Goal: Information Seeking & Learning: Learn about a topic

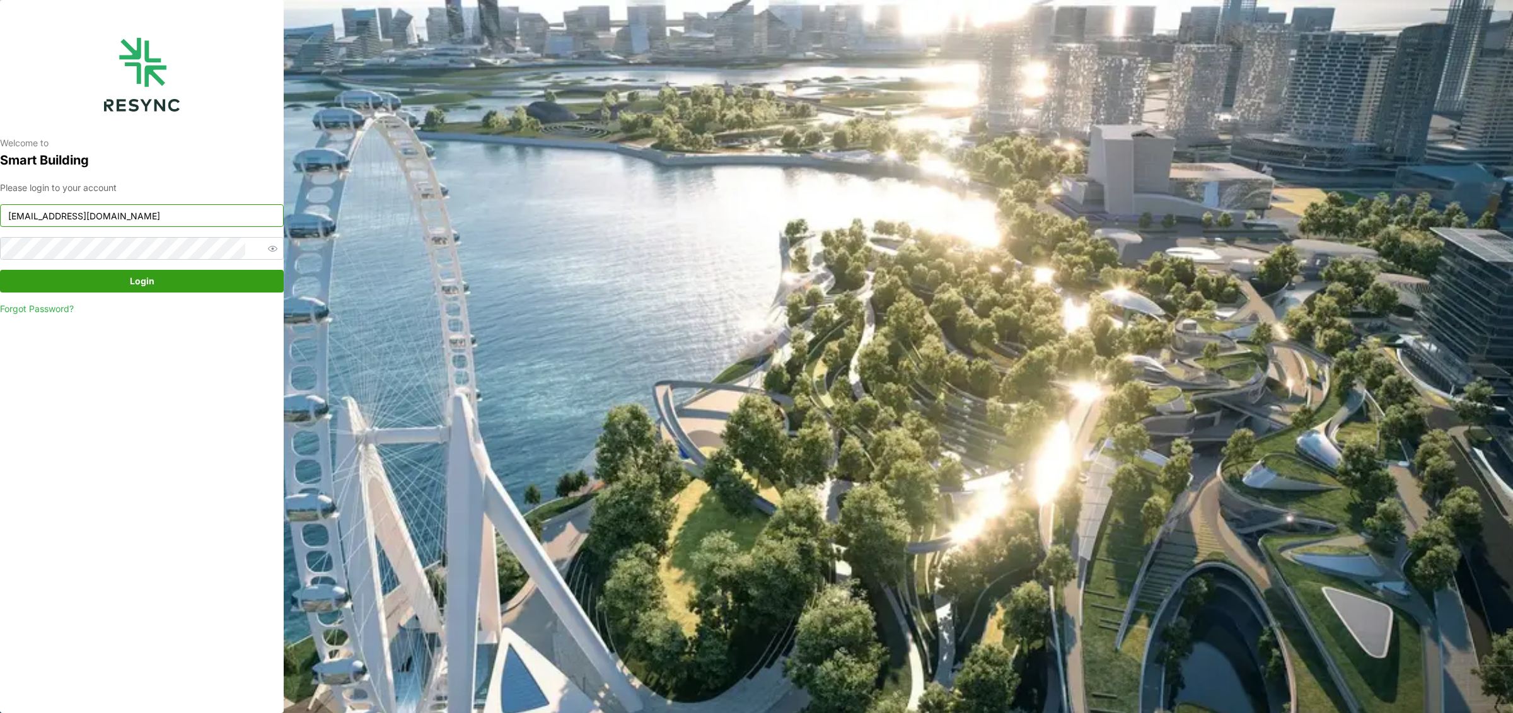
click at [151, 212] on input "ponte_group_display@resynctech.com" at bounding box center [142, 215] width 284 height 23
paste input "internal"
type input "ponte_group_internal@resynctech.com"
click at [178, 287] on span "Login" at bounding box center [142, 280] width 260 height 21
click at [153, 279] on span "Login" at bounding box center [142, 280] width 25 height 21
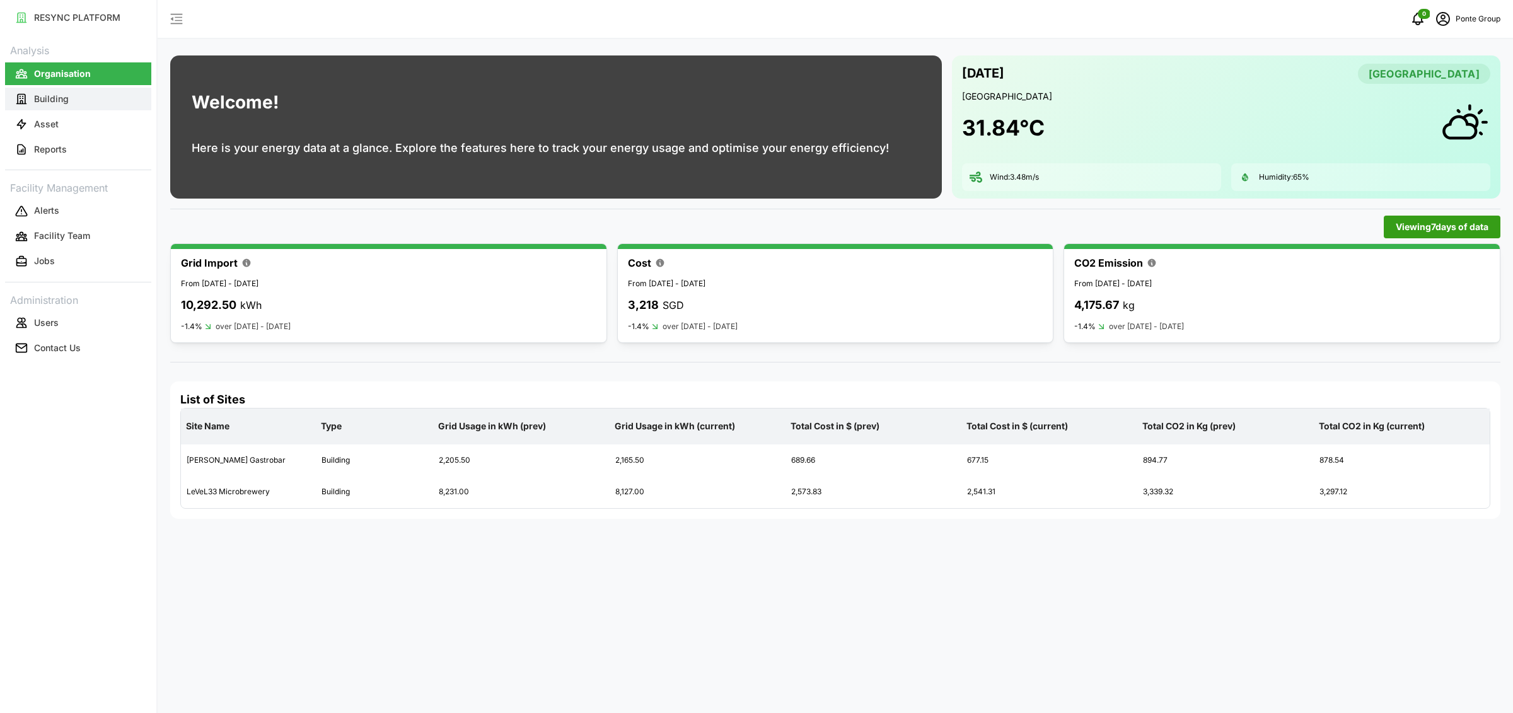
click at [76, 103] on button "Building" at bounding box center [78, 99] width 146 height 23
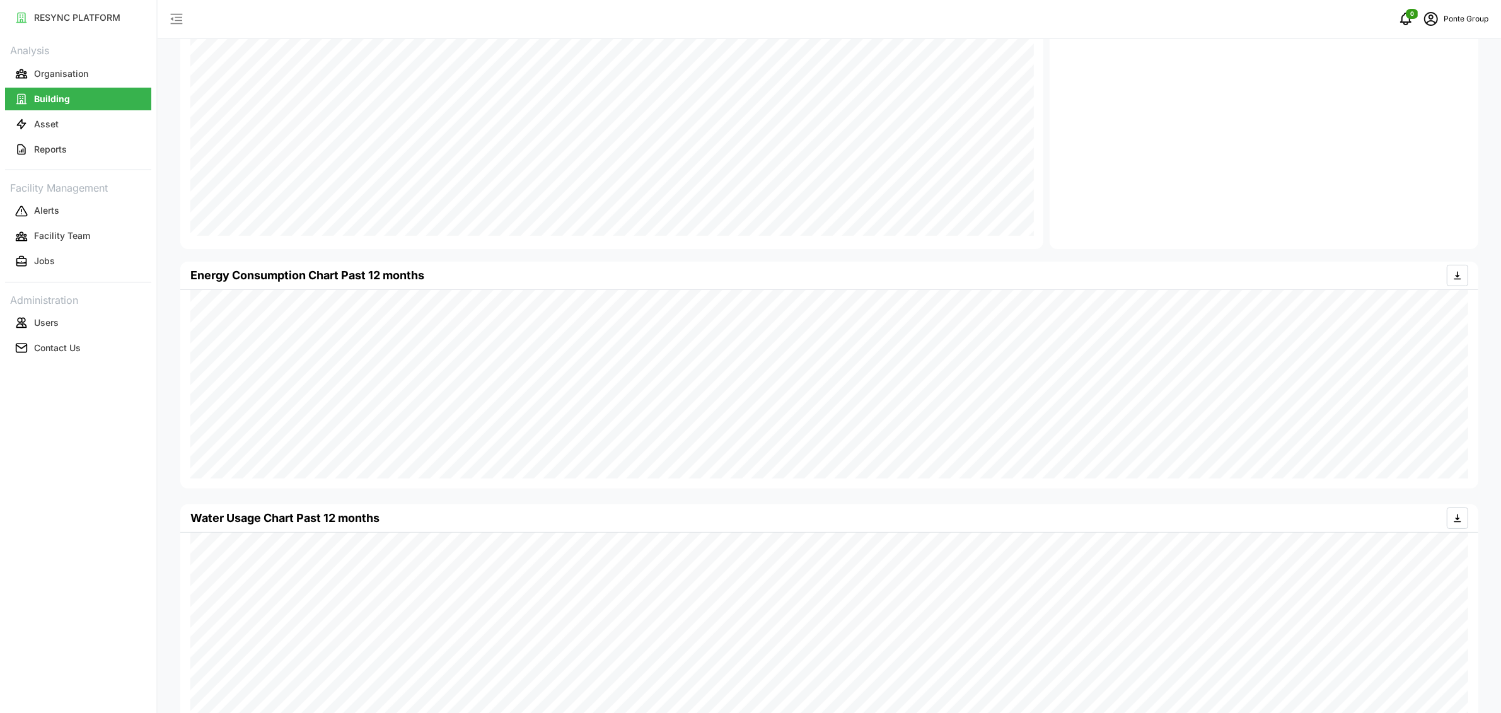
scroll to position [345, 0]
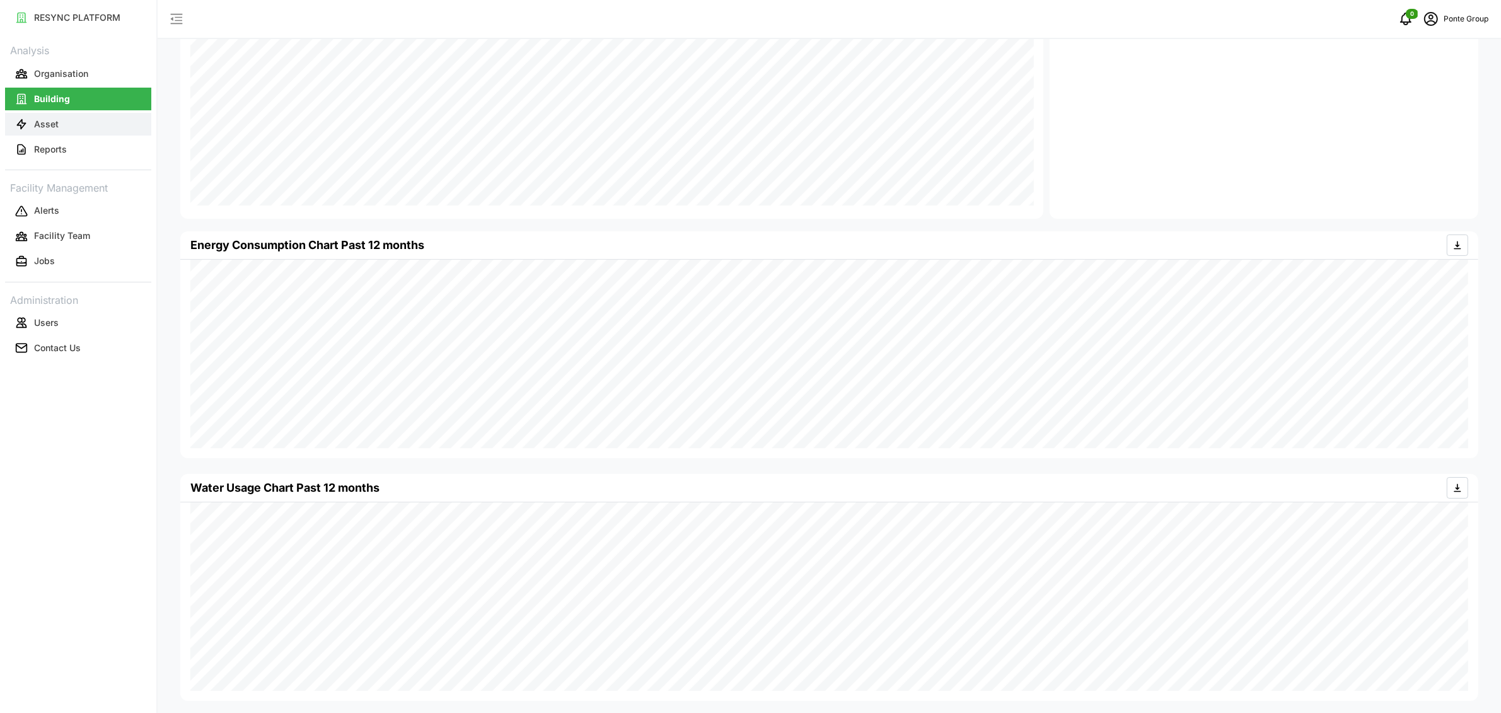
click at [59, 124] on button "Asset" at bounding box center [78, 124] width 146 height 23
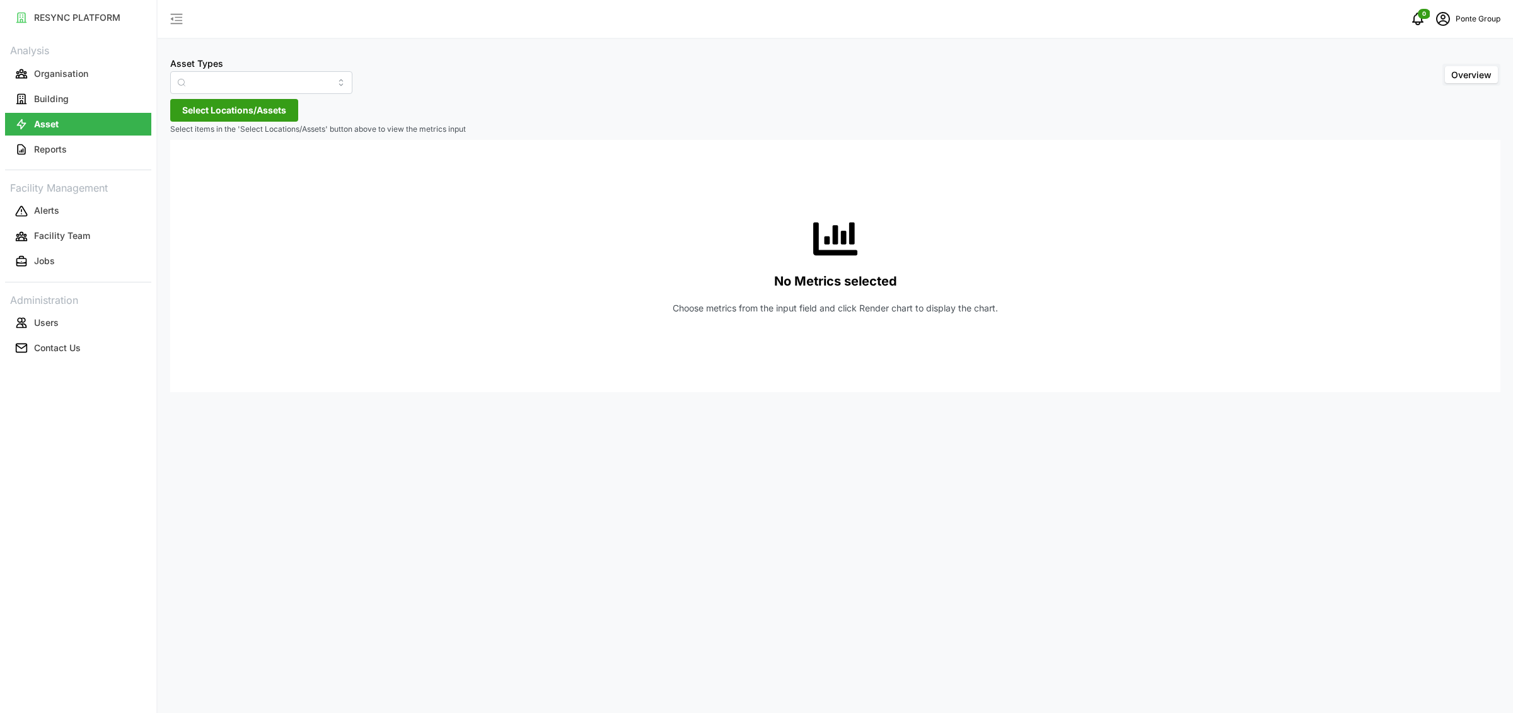
type input "Air Handling Unit"
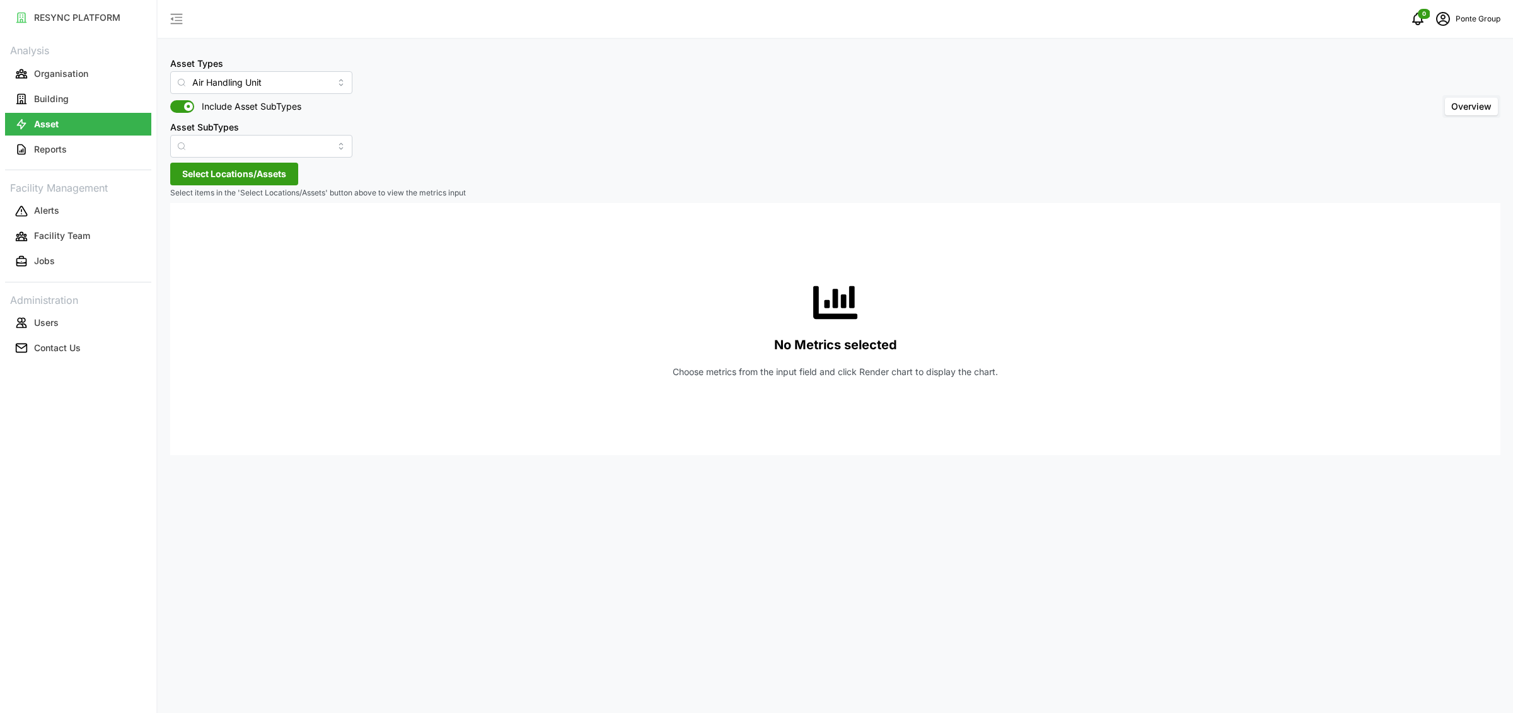
click at [229, 179] on span "Select Locations/Assets" at bounding box center [234, 173] width 104 height 21
click at [205, 235] on div "MBFC" at bounding box center [258, 231] width 153 height 18
click at [202, 233] on span "Select MBFC" at bounding box center [202, 232] width 8 height 8
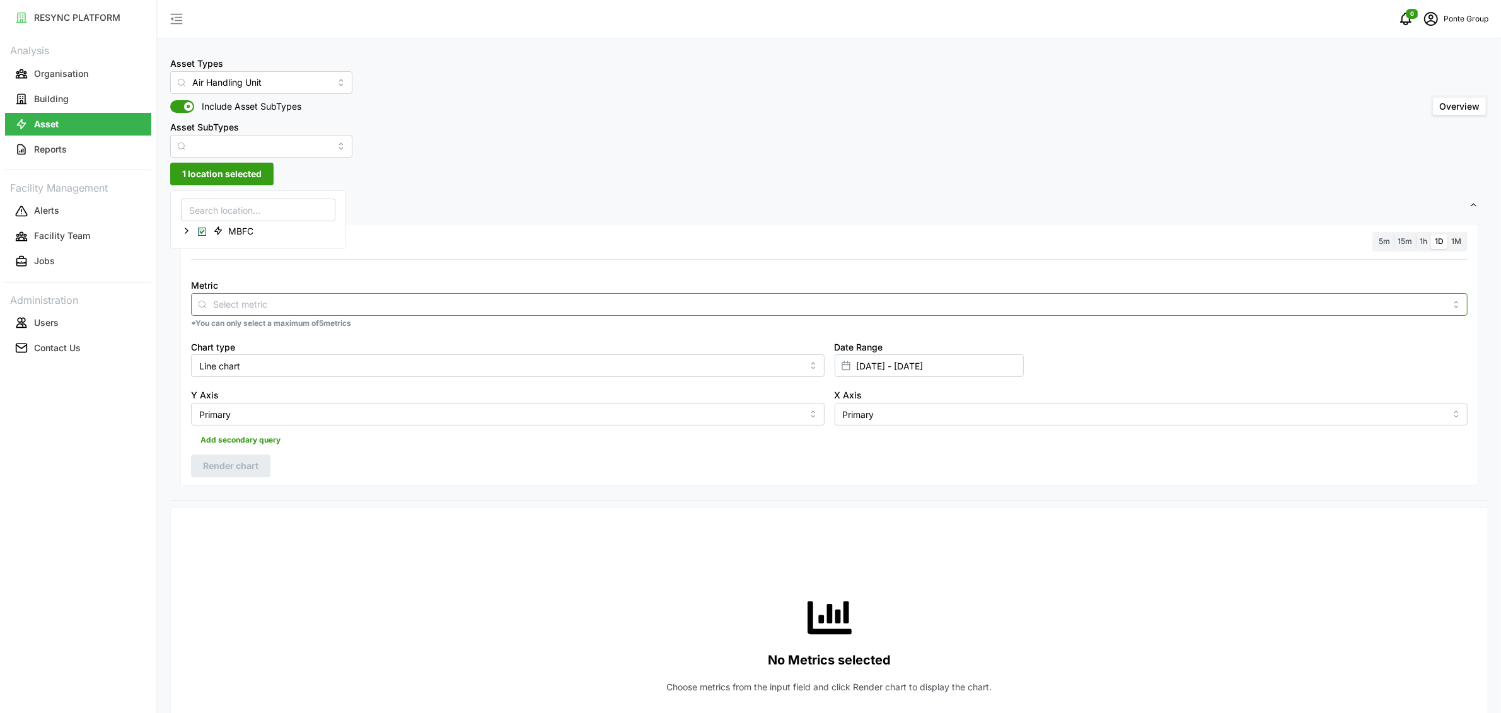
click at [236, 310] on input "Metric" at bounding box center [829, 304] width 1232 height 14
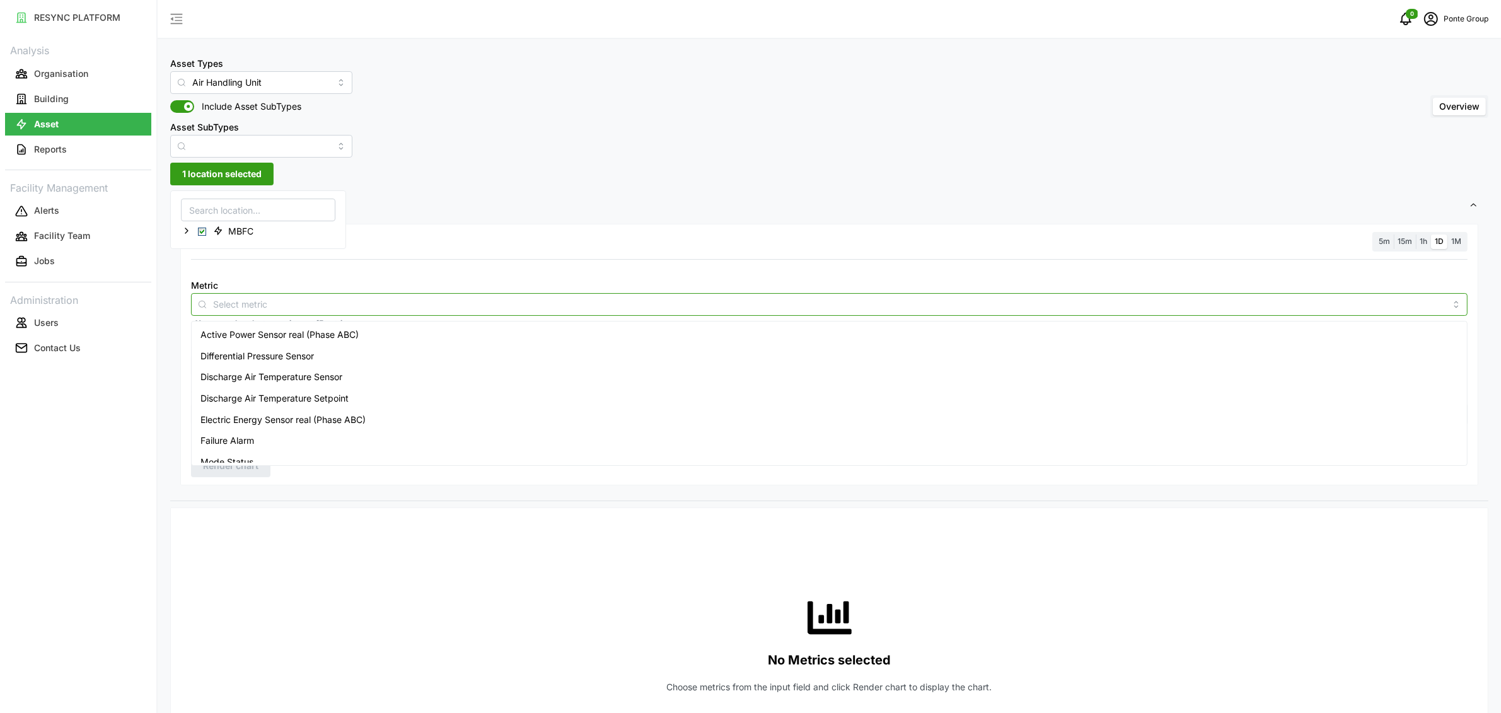
scroll to position [95, 0]
click at [412, 410] on div "Return Air Temperature Sensor" at bounding box center [829, 410] width 1270 height 21
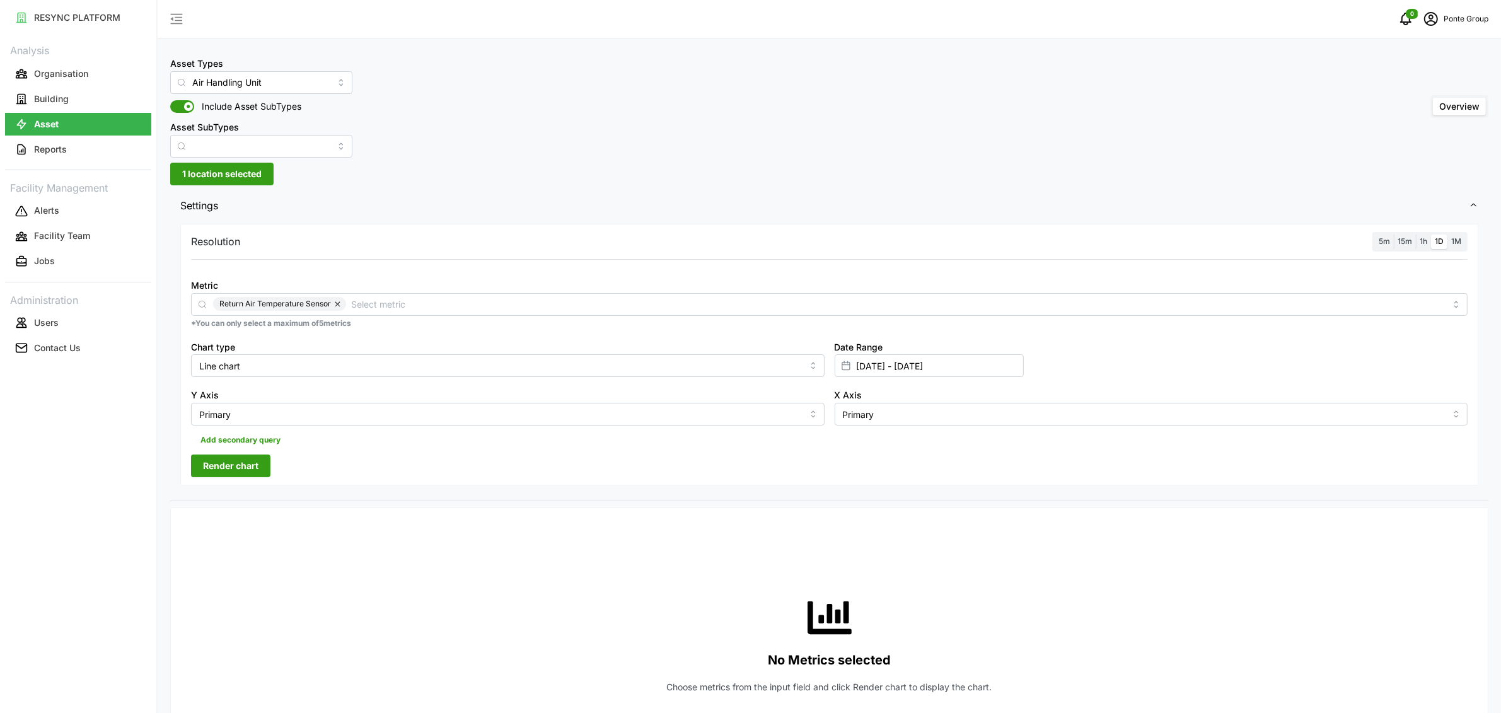
click at [1406, 240] on span "15m" at bounding box center [1405, 240] width 14 height 9
click at [1394, 235] on input "15m" at bounding box center [1394, 235] width 0 height 0
click at [261, 457] on button "Render chart" at bounding box center [230, 466] width 79 height 23
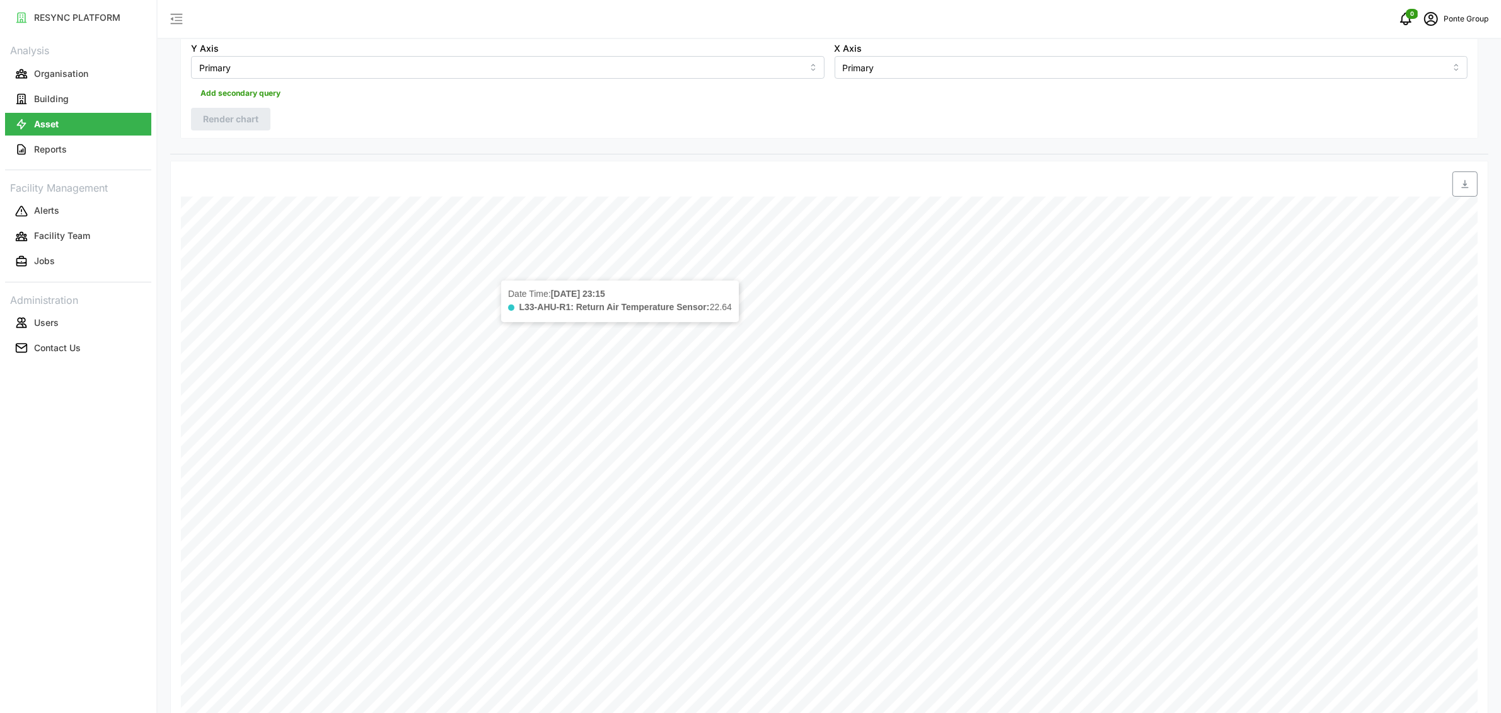
scroll to position [101, 0]
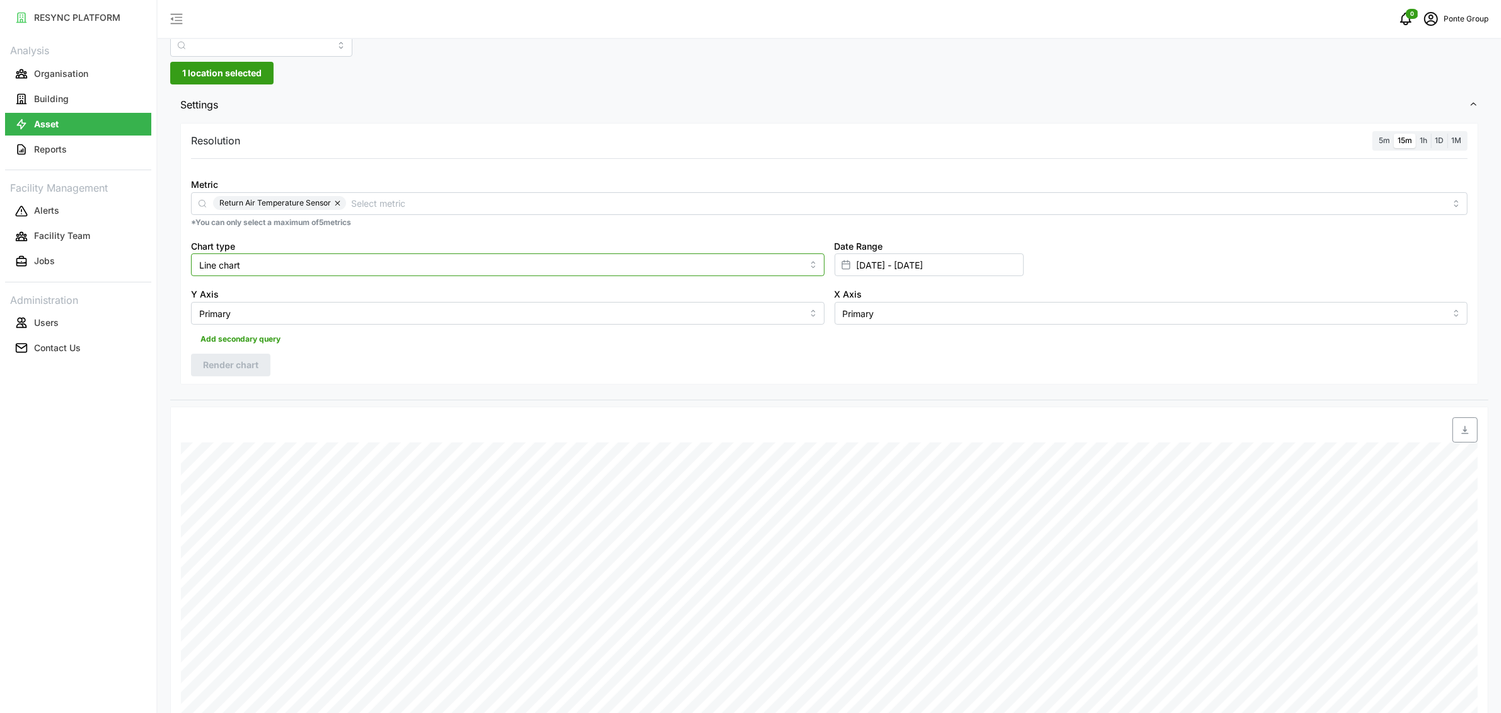
click at [290, 270] on input "Line chart" at bounding box center [508, 264] width 634 height 23
click at [265, 311] on div "Bar chart" at bounding box center [507, 316] width 627 height 21
type input "Bar chart"
click at [231, 366] on span "Render chart" at bounding box center [230, 364] width 55 height 21
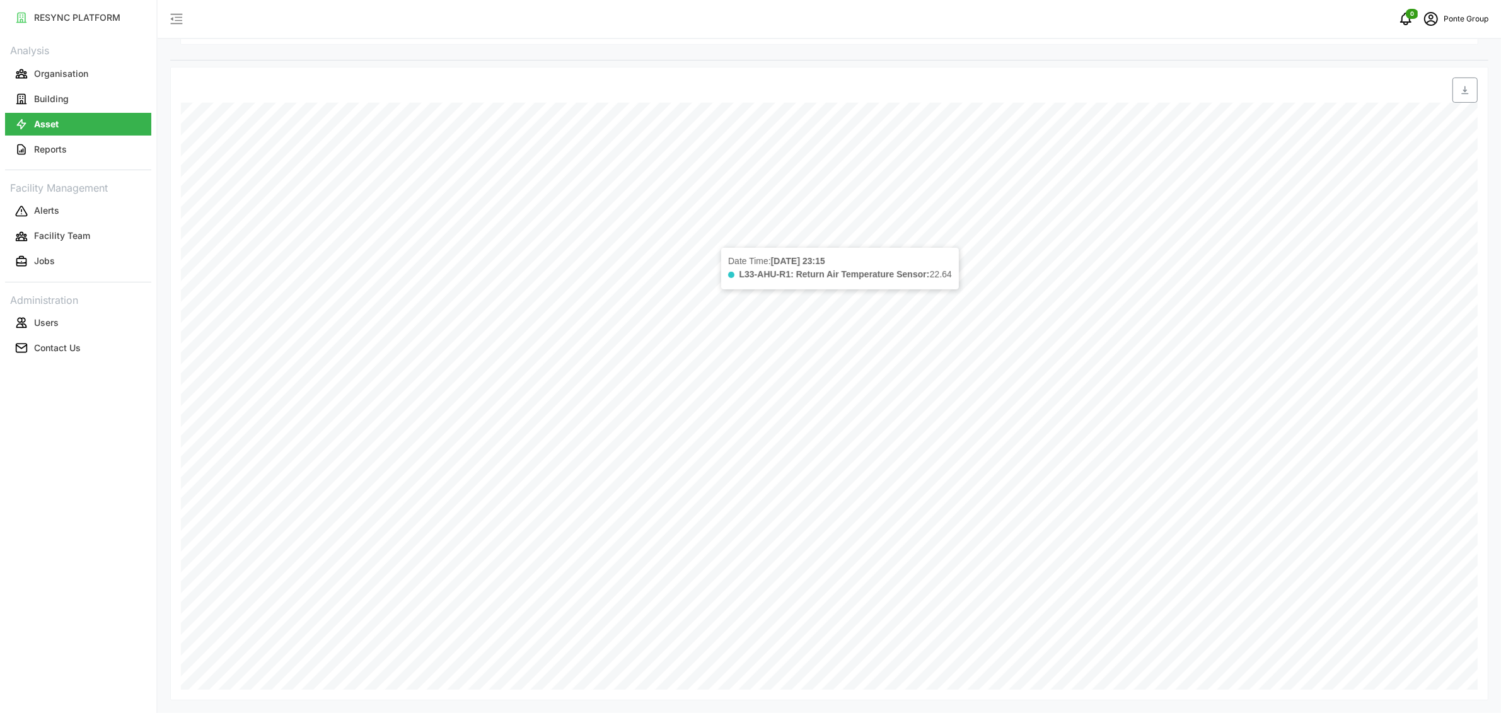
scroll to position [195, 0]
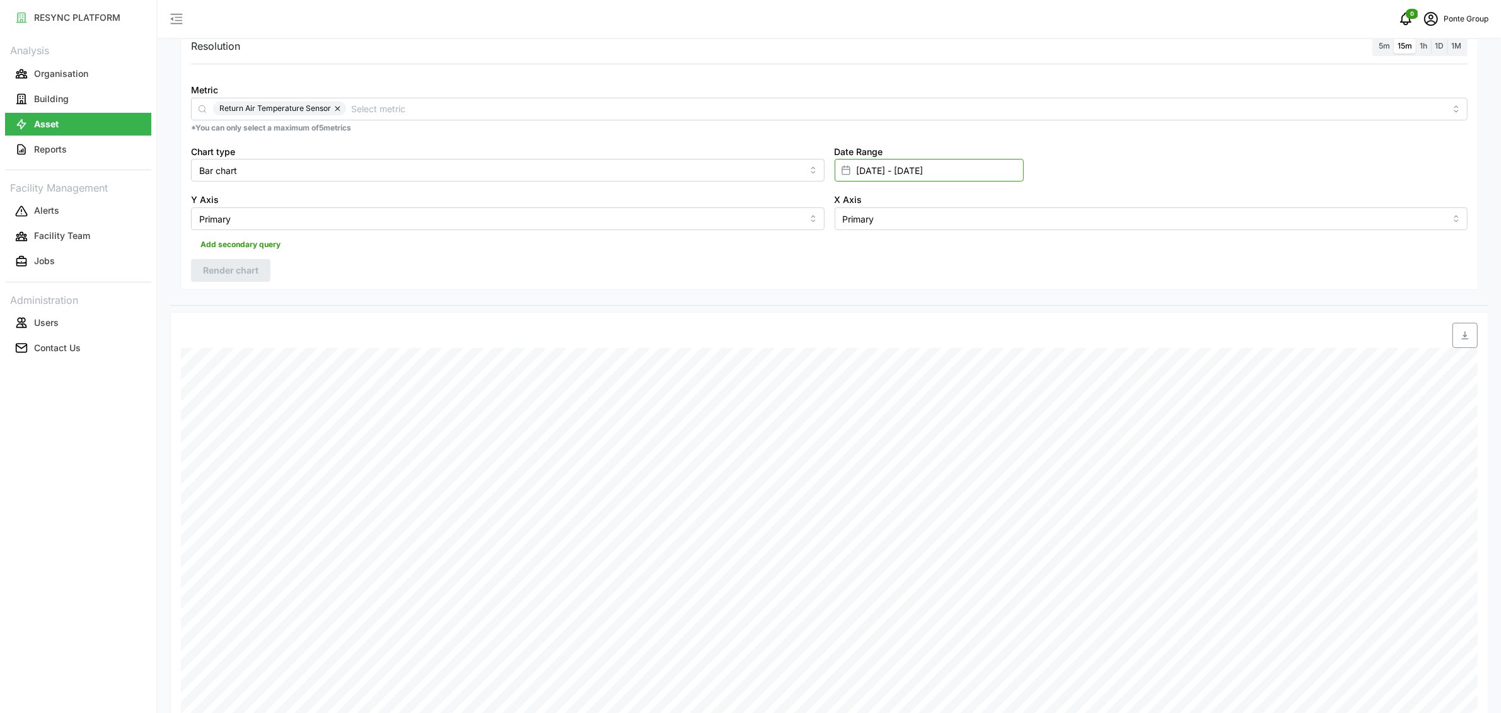
click at [895, 168] on input "[DATE] - [DATE]" at bounding box center [929, 170] width 189 height 23
click at [861, 247] on icon "button" at bounding box center [862, 250] width 10 height 10
click at [1042, 389] on button "25" at bounding box center [1035, 390] width 23 height 23
type input "[DATE] - [DATE]"
type input "[DATE]"
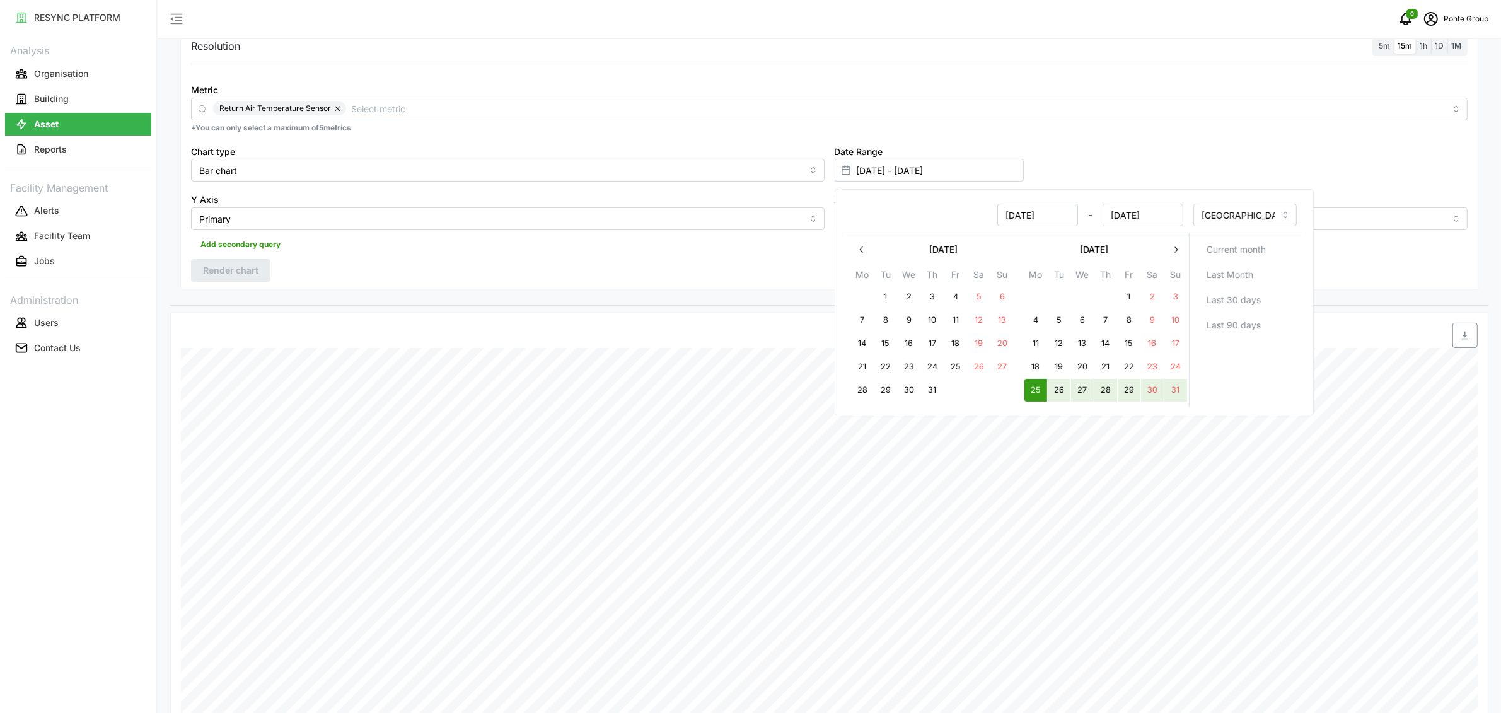
click at [1166, 397] on button "31" at bounding box center [1175, 390] width 23 height 23
type input "[DATE] - [DATE]"
type input "[DATE]"
click at [1417, 47] on div "1h" at bounding box center [1423, 46] width 15 height 14
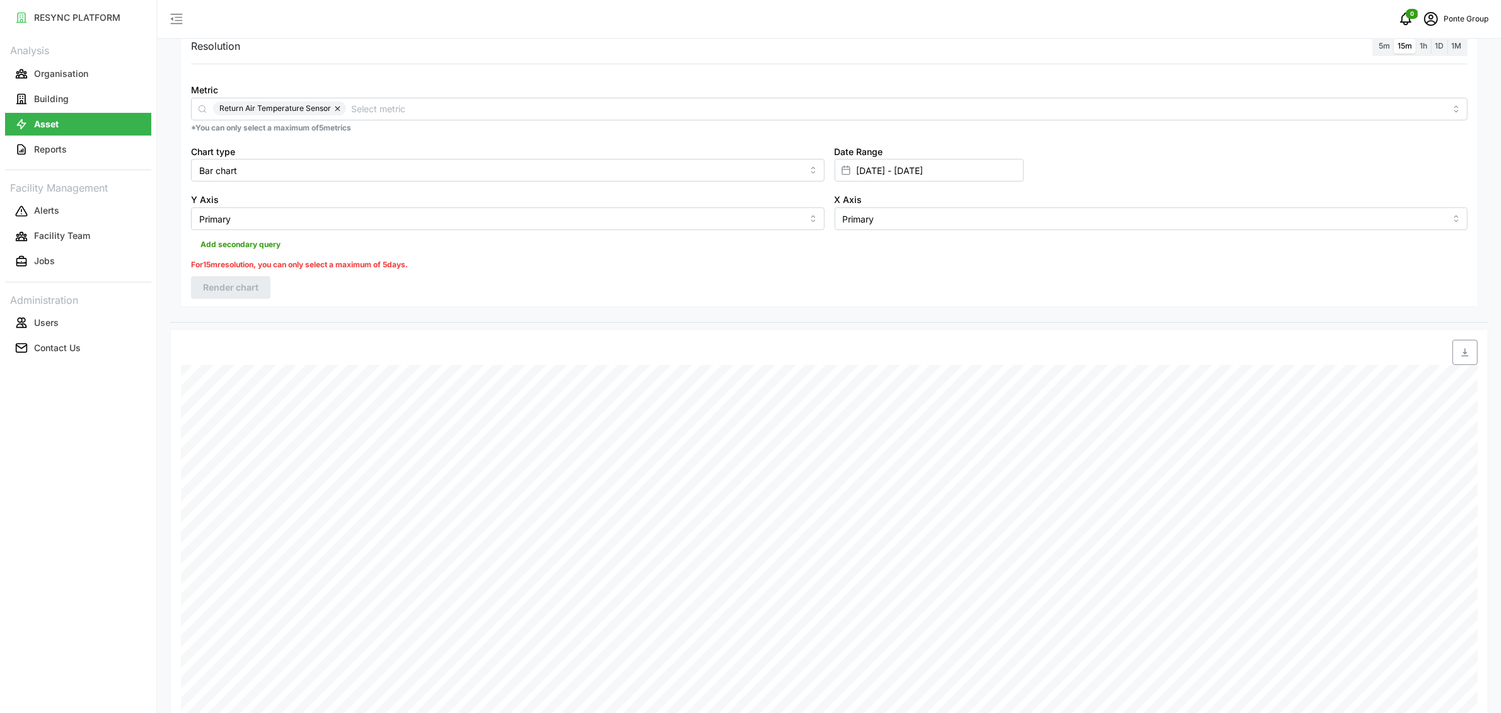
click at [1427, 49] on span "1h" at bounding box center [1424, 45] width 8 height 9
click at [1416, 39] on input "1h" at bounding box center [1416, 39] width 0 height 0
click at [217, 272] on span "Render chart" at bounding box center [230, 270] width 55 height 21
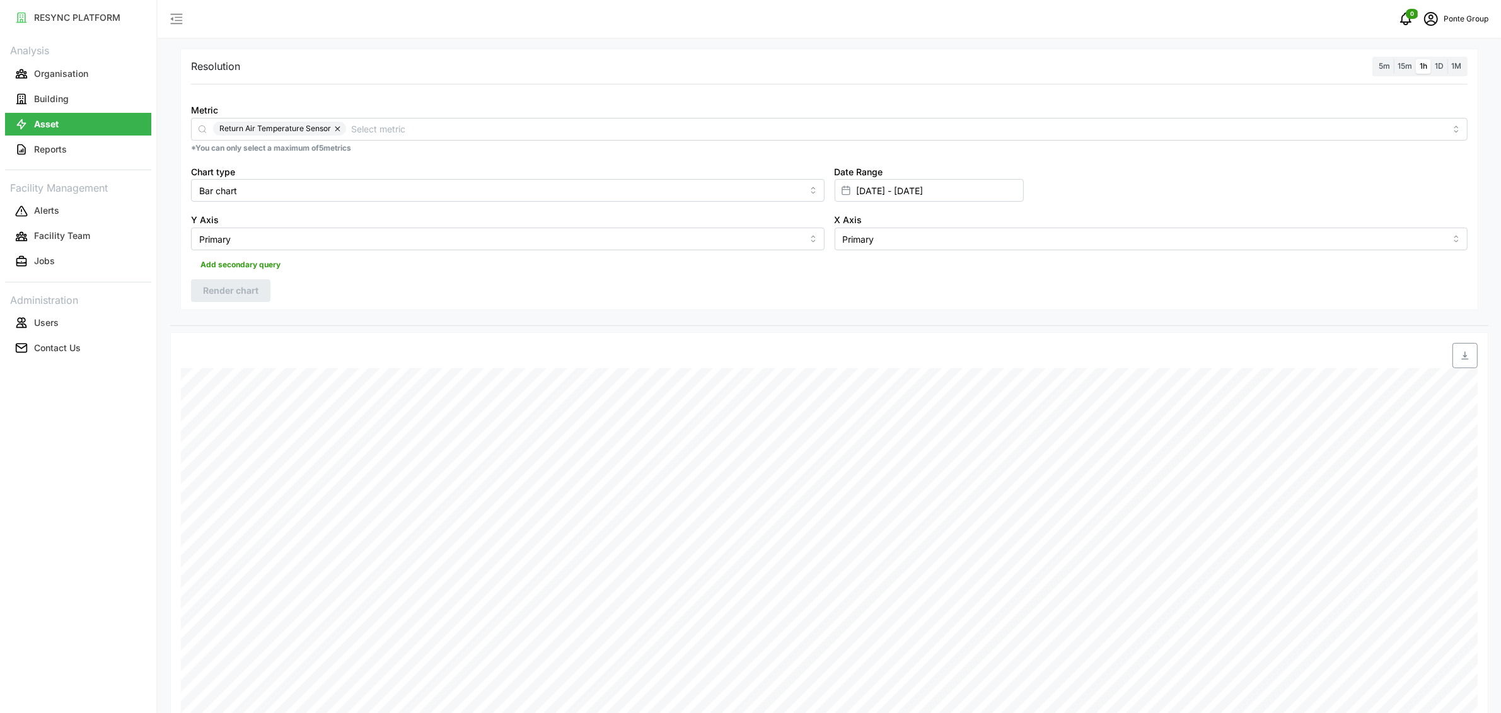
scroll to position [88, 0]
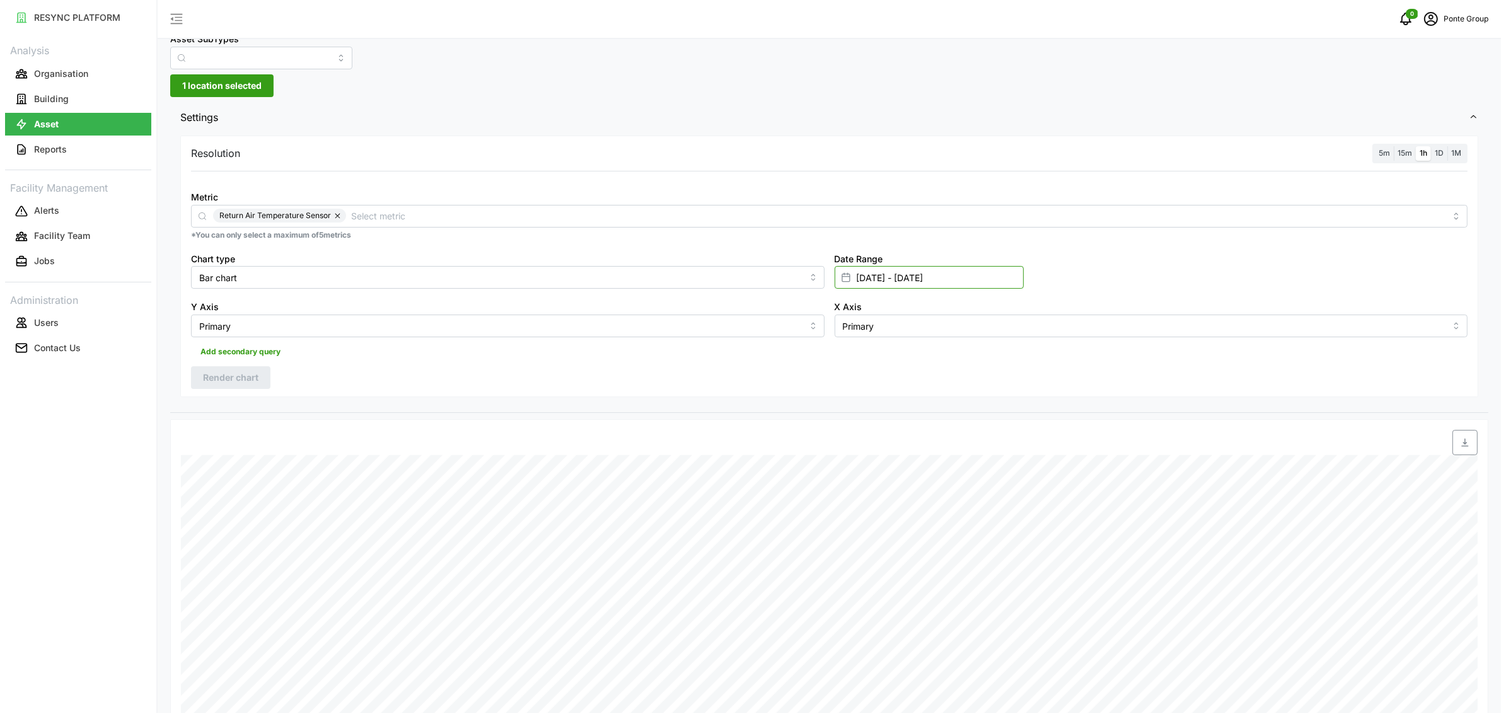
click at [876, 272] on input "[DATE] - [DATE]" at bounding box center [929, 277] width 189 height 23
click at [1061, 330] on input "[DATE]" at bounding box center [1037, 322] width 81 height 23
click at [906, 402] on button "3" at bounding box center [908, 404] width 23 height 23
type input "[DATE] - [DATE]"
type input "[DATE]"
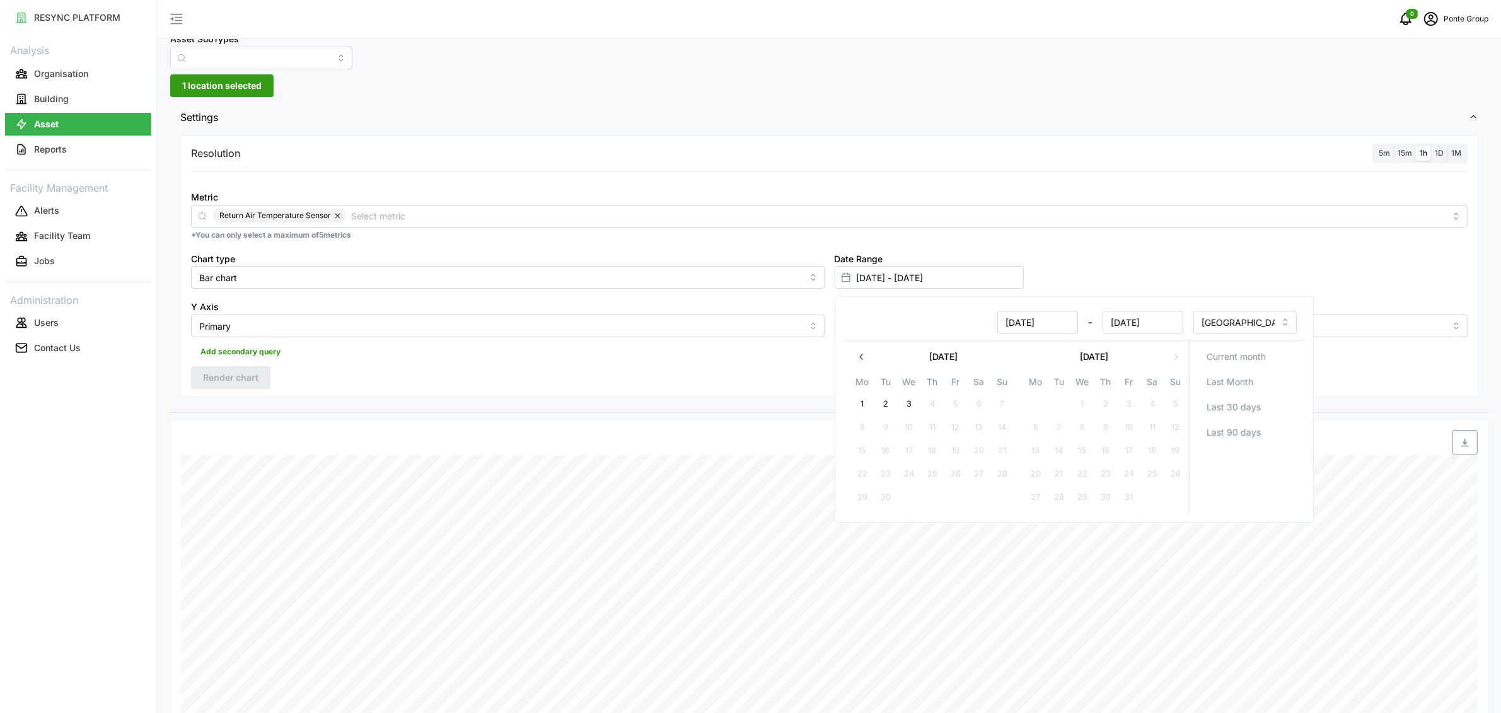
type input "[DATE]"
click at [864, 361] on icon "button" at bounding box center [862, 357] width 10 height 10
click at [1118, 473] on button "22" at bounding box center [1128, 474] width 23 height 23
type input "[DATE] - [DATE]"
type input "[DATE]"
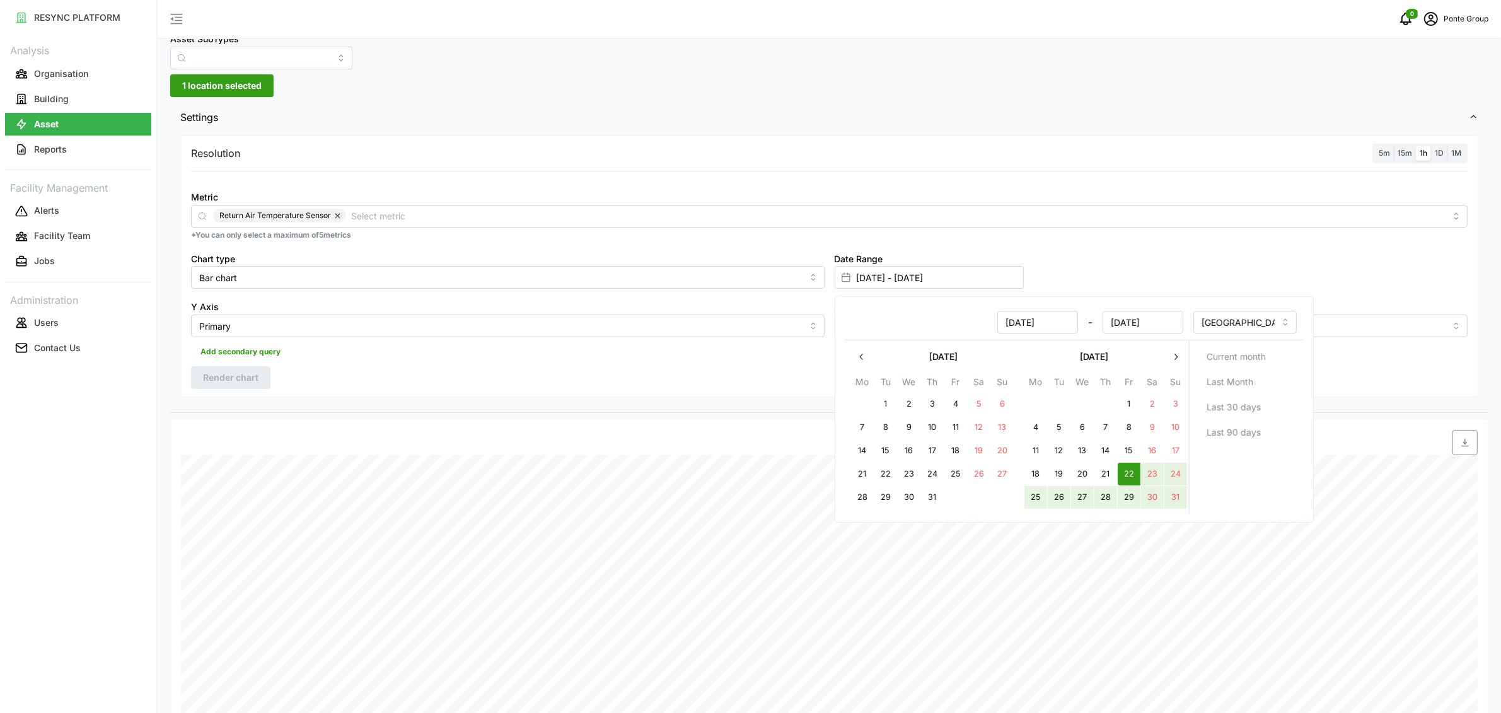
click at [733, 397] on div "Resolution 5m 15m 1h 1D 1M Metric Return Air Temperature Sensor *You can only s…" at bounding box center [829, 267] width 1298 height 262
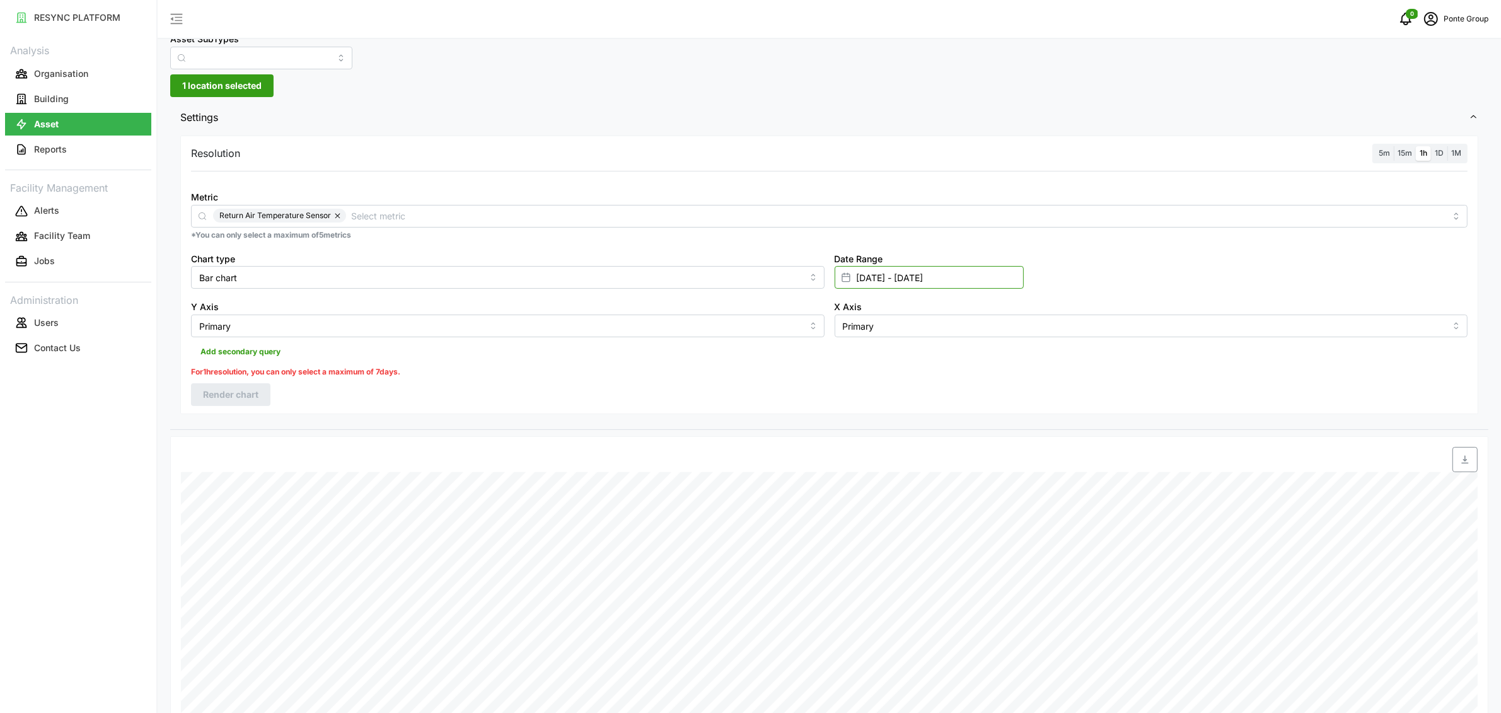
click at [885, 277] on input "[DATE] - [DATE]" at bounding box center [929, 277] width 189 height 23
click at [908, 408] on button "3" at bounding box center [908, 404] width 23 height 23
type input "[DATE] - [DATE]"
type input "[DATE]"
click at [866, 361] on button "button" at bounding box center [861, 356] width 23 height 23
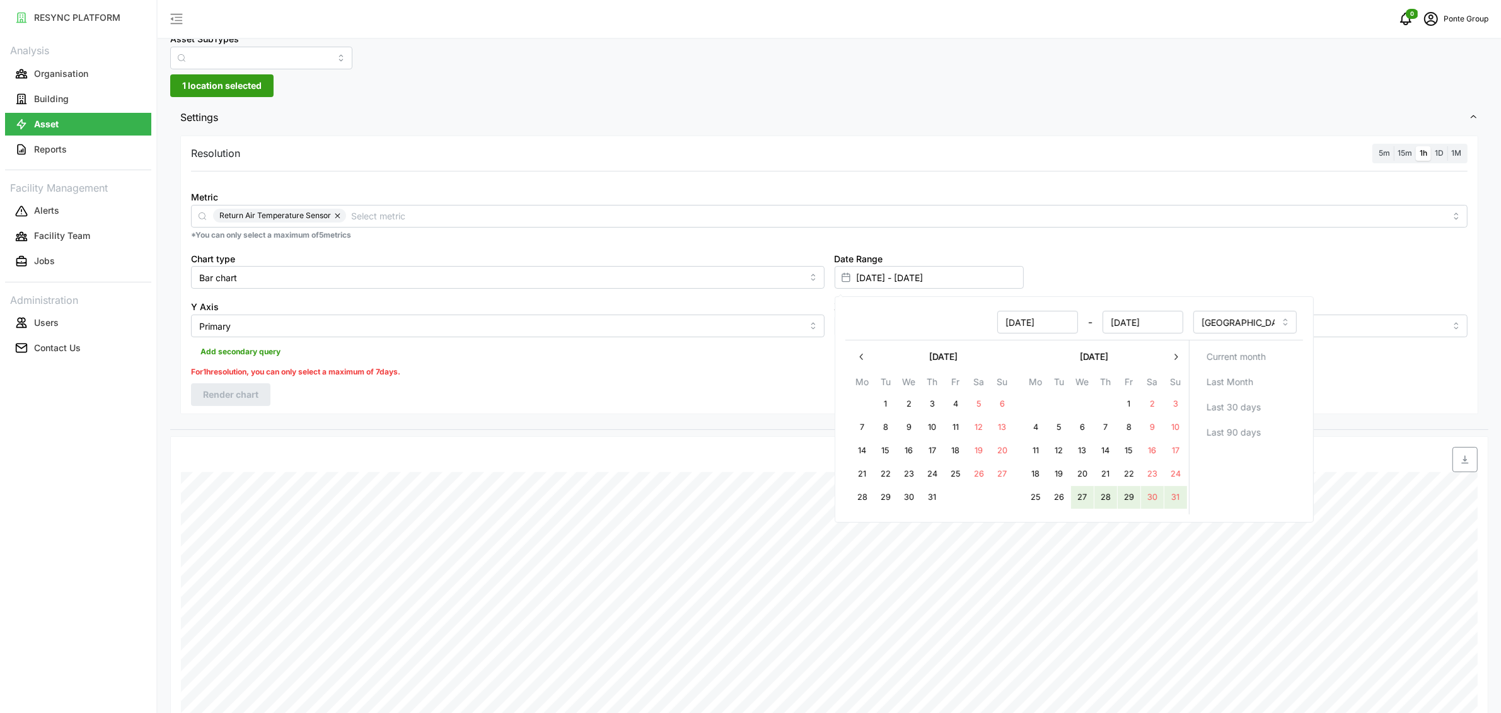
click at [1084, 497] on button "27" at bounding box center [1081, 497] width 23 height 23
type input "[DATE] - [DATE]"
type input "[DATE]"
click at [395, 391] on div "Resolution 5m 15m 1h 1D 1M Metric Return Air Temperature Sensor *You can only s…" at bounding box center [829, 275] width 1298 height 278
click at [948, 275] on input "[DATE] - [DATE]" at bounding box center [929, 277] width 189 height 23
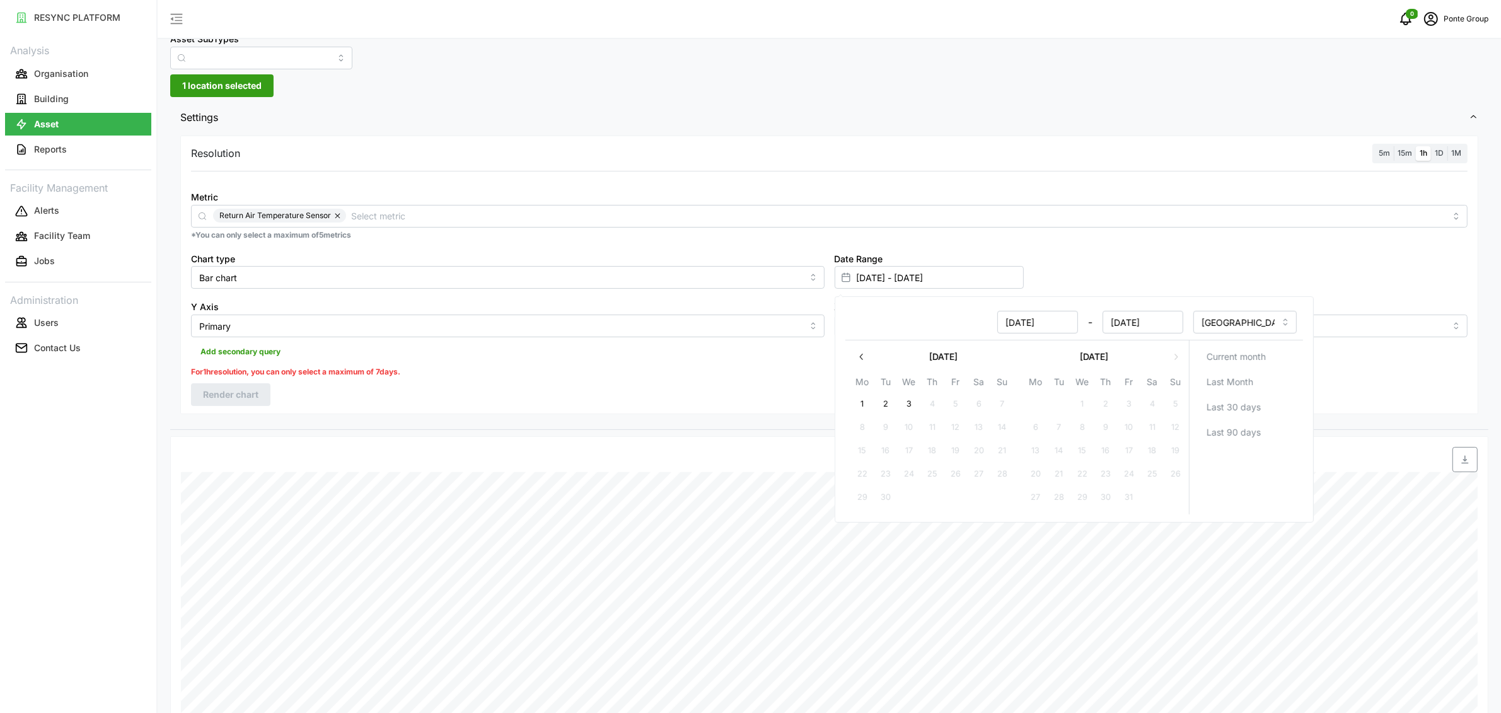
click at [917, 403] on button "3" at bounding box center [908, 404] width 23 height 23
type input "[DATE] - [DATE]"
type input "[DATE]"
click at [870, 361] on button "button" at bounding box center [861, 356] width 23 height 23
click at [1108, 499] on button "28" at bounding box center [1105, 497] width 23 height 23
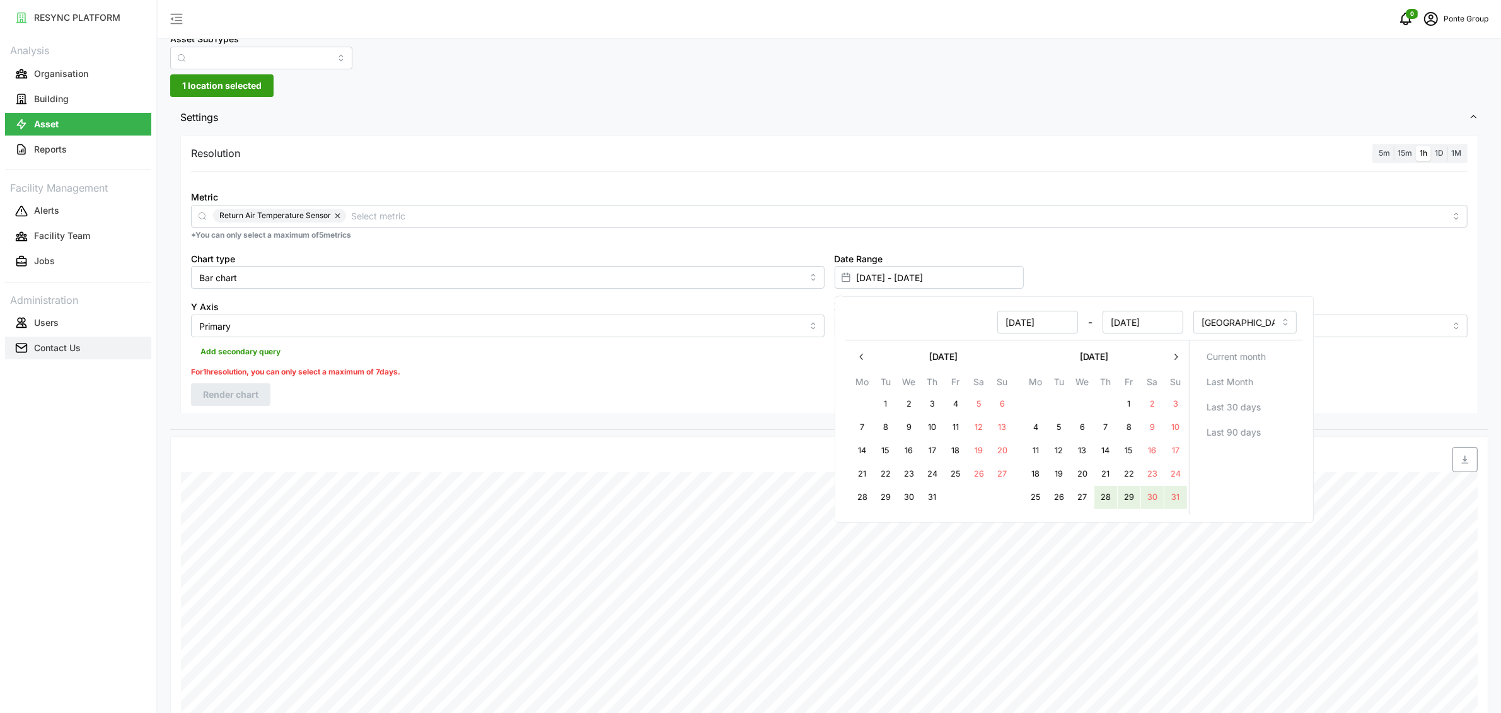
type input "[DATE] - [DATE]"
type input "[DATE]"
click at [533, 394] on div "Resolution 5m 15m 1h 1D 1M Metric Return Air Temperature Sensor *You can only s…" at bounding box center [829, 275] width 1298 height 278
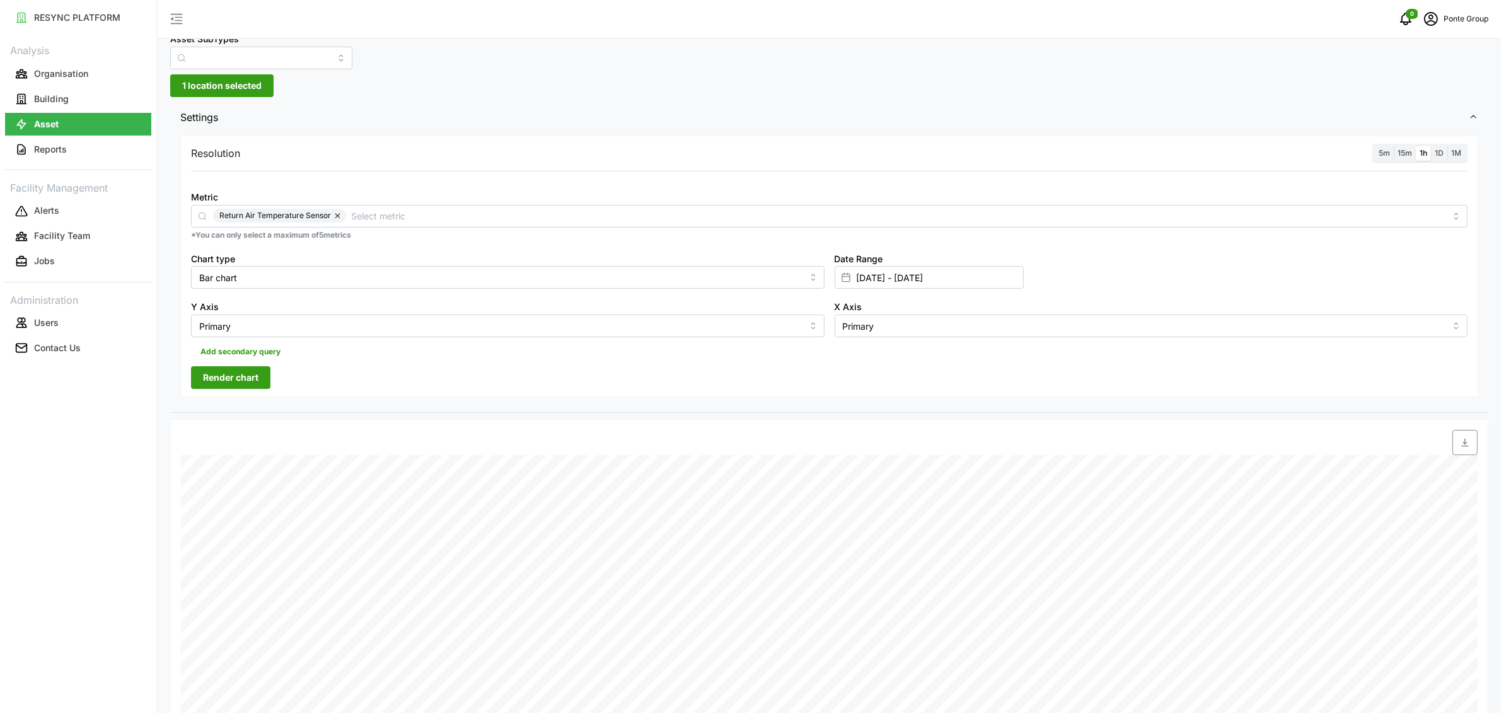
click at [243, 374] on span "Render chart" at bounding box center [230, 377] width 55 height 21
